Goal: Task Accomplishment & Management: Complete application form

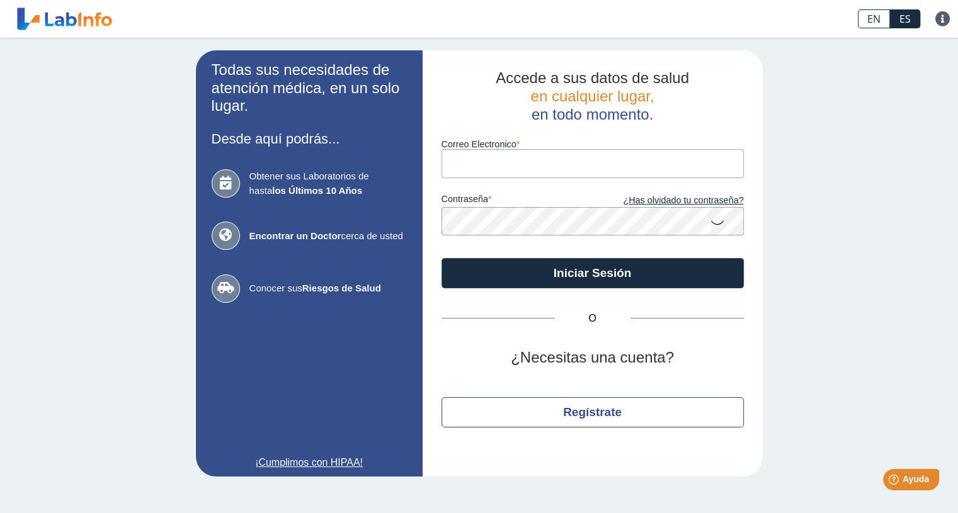
click at [553, 171] on input "Correo Electronico" at bounding box center [592, 163] width 302 height 28
type input "[EMAIL_ADDRESS][DOMAIN_NAME]"
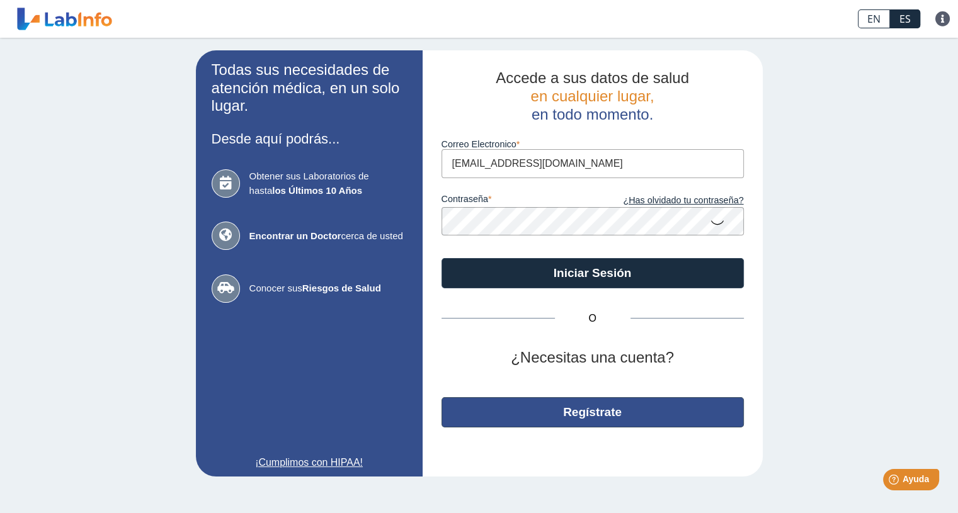
click at [508, 409] on button "Regístrate" at bounding box center [592, 412] width 302 height 30
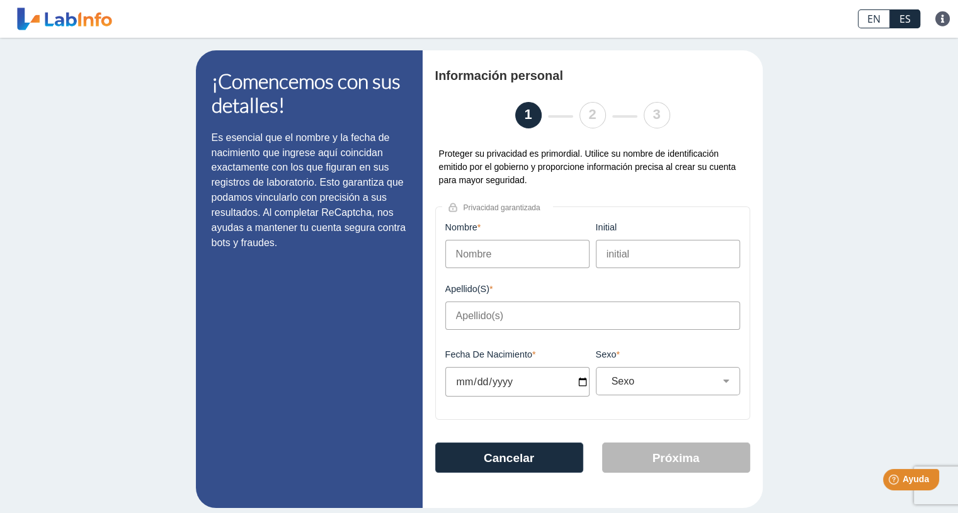
click at [463, 255] on input "Nombre" at bounding box center [517, 254] width 144 height 28
type input "[PERSON_NAME]"
click at [627, 241] on input "initial" at bounding box center [668, 254] width 144 height 28
type input "M"
click at [537, 315] on input "Apellido(s)" at bounding box center [592, 316] width 295 height 28
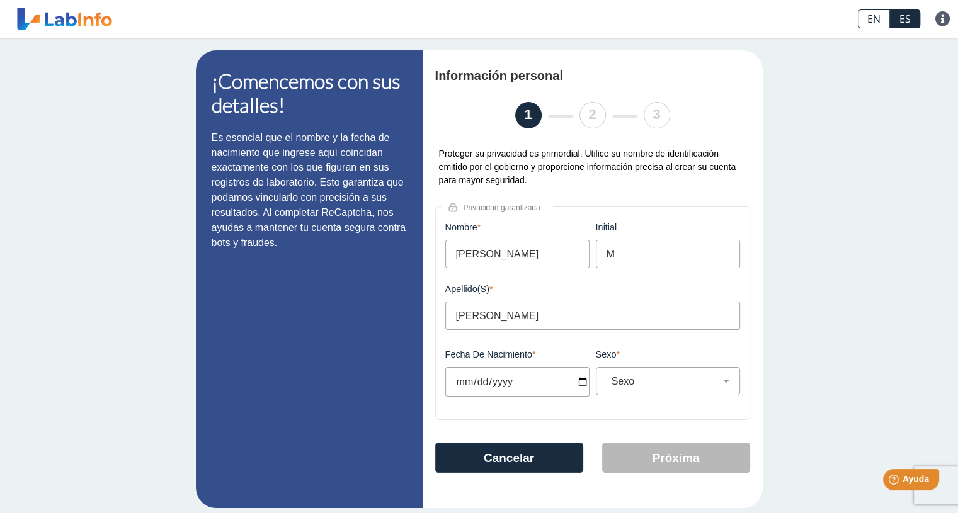
type input "[PERSON_NAME]"
click at [574, 388] on input "Fecha de Nacimiento" at bounding box center [517, 382] width 144 height 30
type input "[DATE]"
click at [623, 379] on select "Sexo Masculino Femenino" at bounding box center [672, 381] width 133 height 12
select select "F"
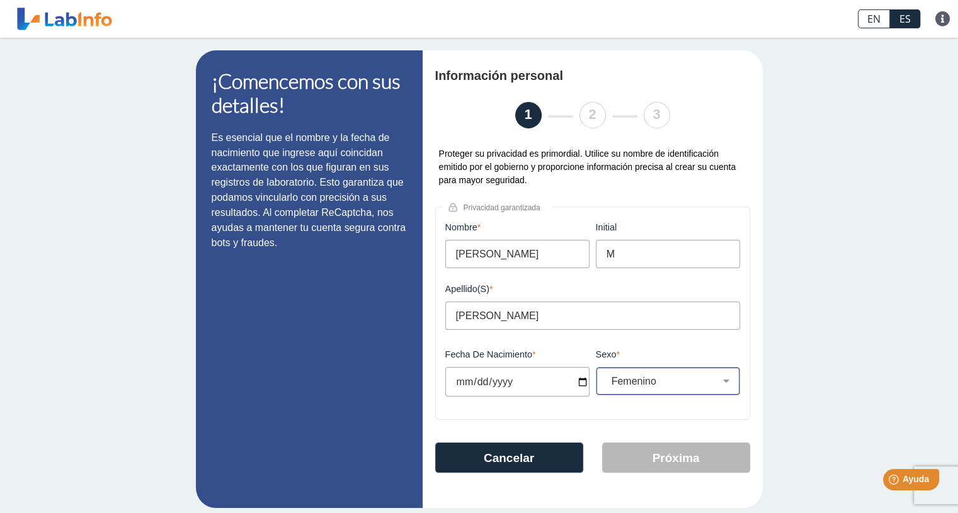
click at [606, 377] on select "Sexo Masculino Femenino" at bounding box center [672, 381] width 133 height 12
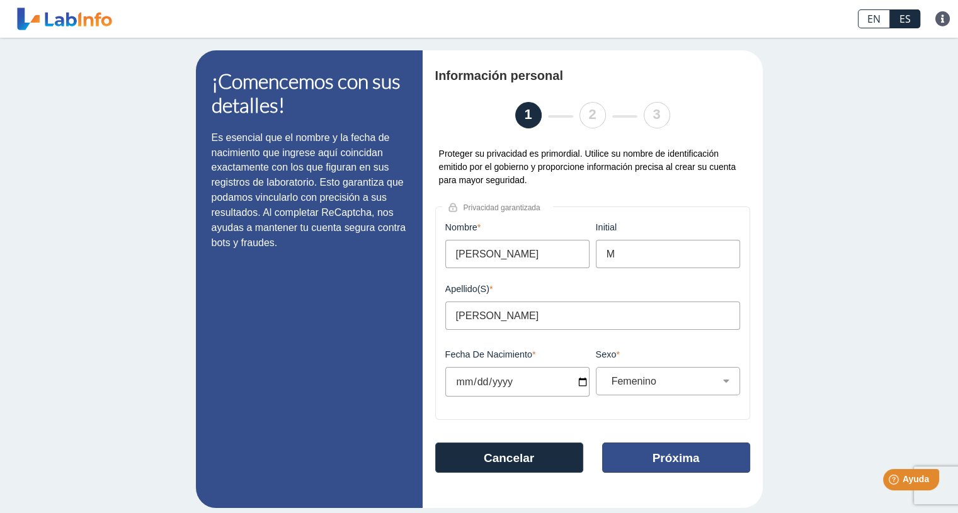
click at [622, 452] on button "Próxima" at bounding box center [676, 458] width 148 height 30
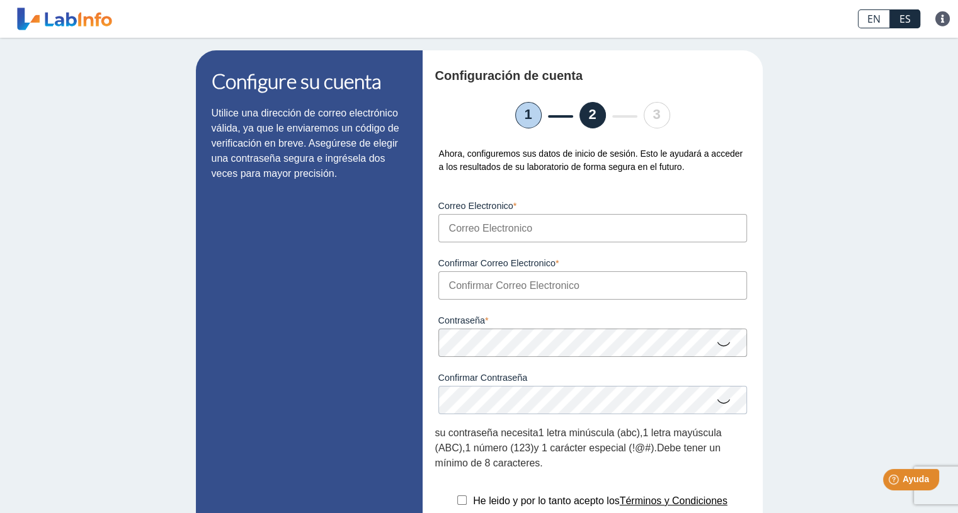
click at [501, 225] on input "Correo Electronico" at bounding box center [592, 228] width 309 height 28
type input "[EMAIL_ADDRESS][DOMAIN_NAME]"
click at [503, 288] on input "Confirmar Correo Electronico" at bounding box center [592, 285] width 309 height 28
type input "[EMAIL_ADDRESS][DOMAIN_NAME]"
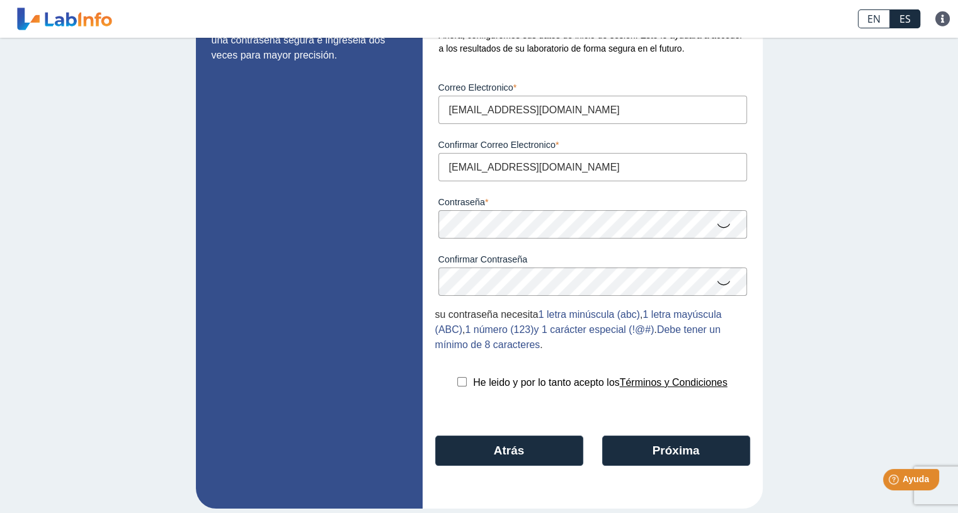
scroll to position [118, 0]
click at [459, 383] on input "checkbox" at bounding box center [461, 381] width 9 height 9
checkbox input "true"
click at [651, 450] on button "Próxima" at bounding box center [676, 451] width 148 height 30
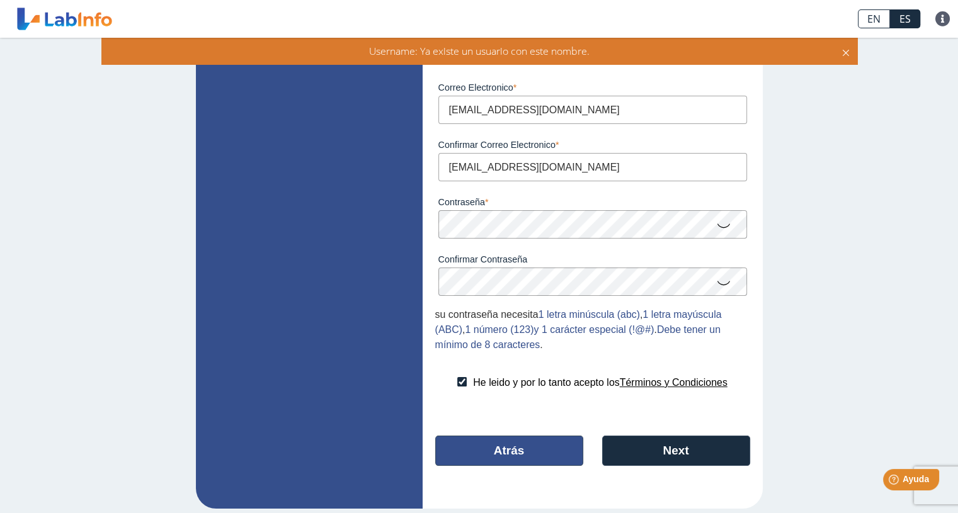
click at [547, 451] on button "Atrás" at bounding box center [509, 451] width 148 height 30
select select "F"
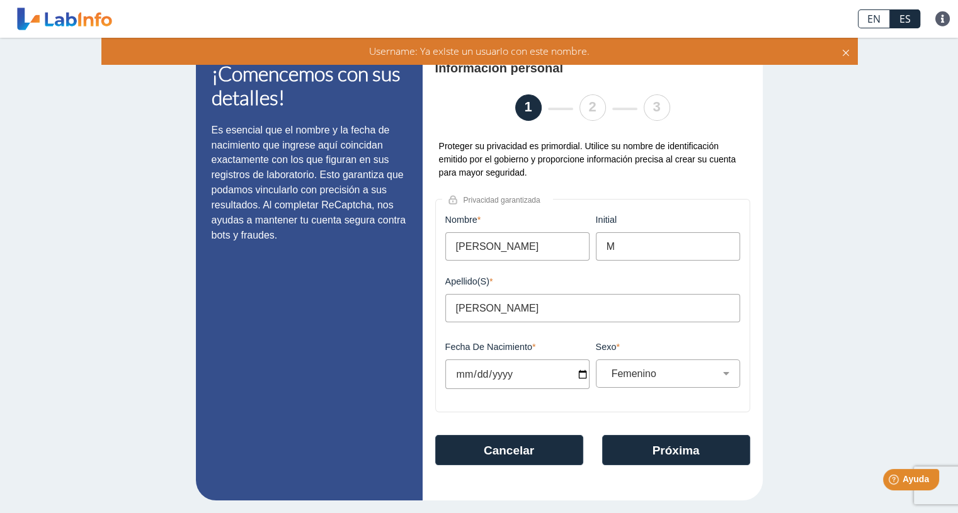
scroll to position [8, 0]
click at [547, 451] on button "Cancelar" at bounding box center [509, 450] width 148 height 30
